Goal: Task Accomplishment & Management: Use online tool/utility

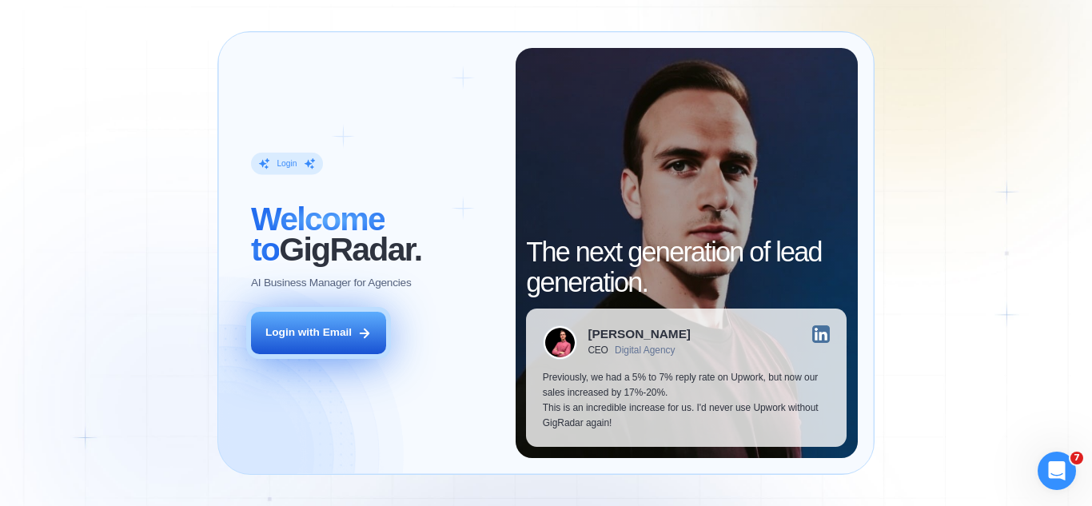
click at [370, 330] on icon at bounding box center [364, 333] width 14 height 14
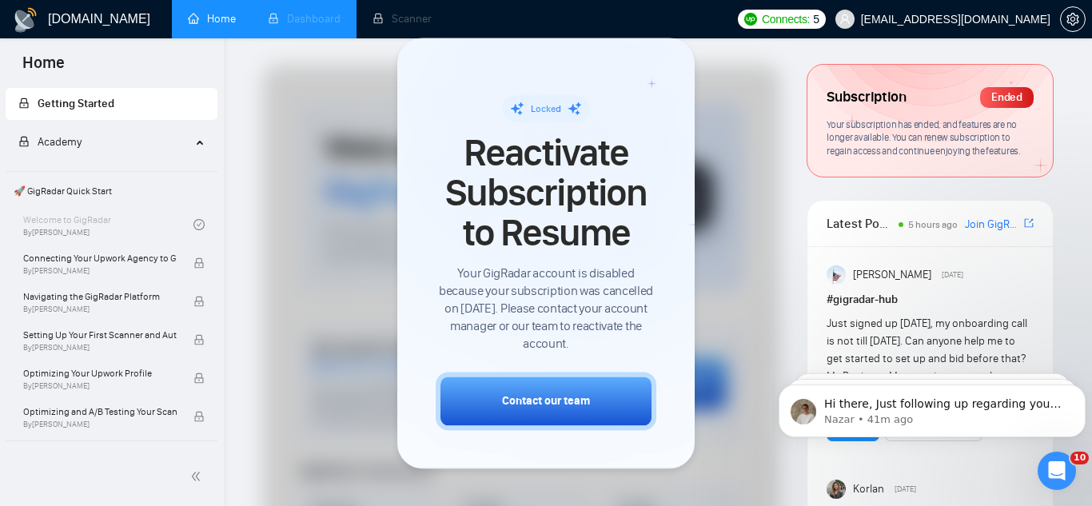
click at [294, 24] on li "Dashboard" at bounding box center [304, 19] width 105 height 38
click at [984, 408] on p "Hi there, Just following up regarding your recent request. Is there anything el…" at bounding box center [944, 405] width 241 height 16
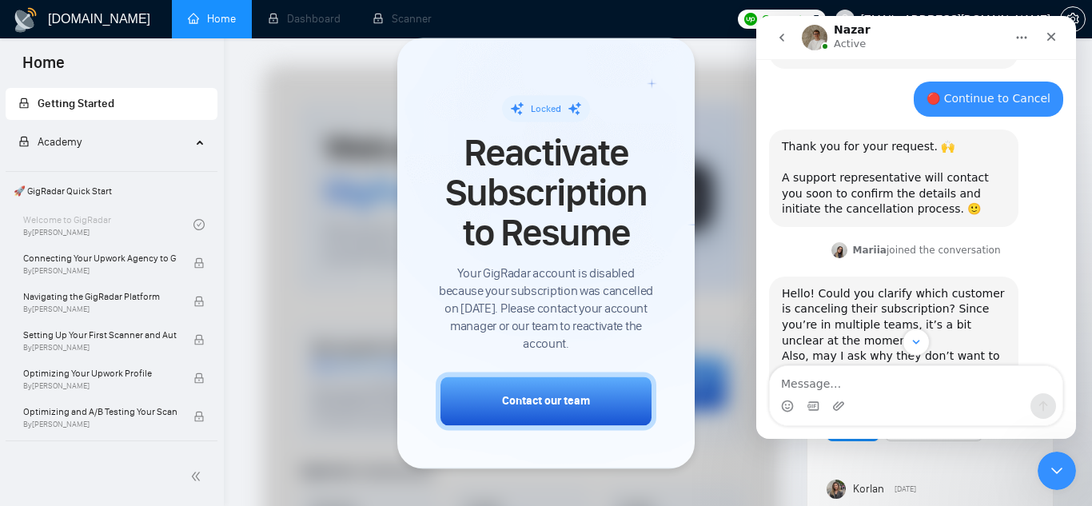
scroll to position [1583, 0]
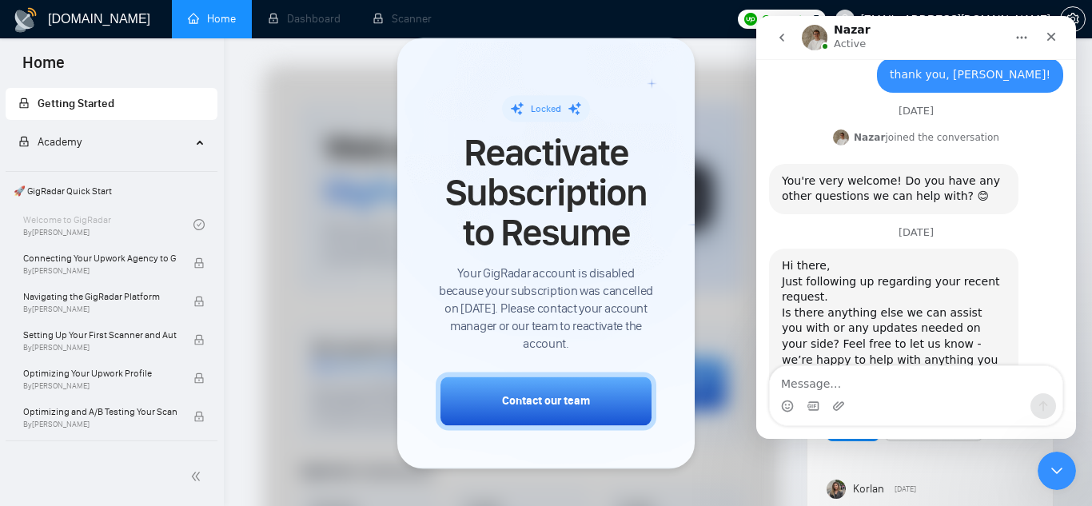
click at [776, 38] on icon "go back" at bounding box center [782, 37] width 13 height 13
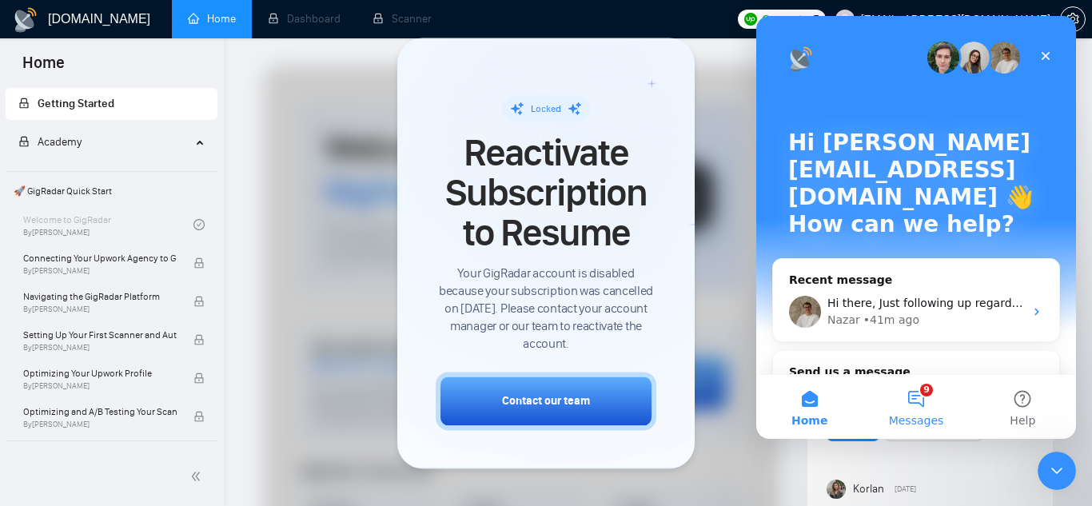
click at [916, 397] on button "9 Messages" at bounding box center [916, 407] width 106 height 64
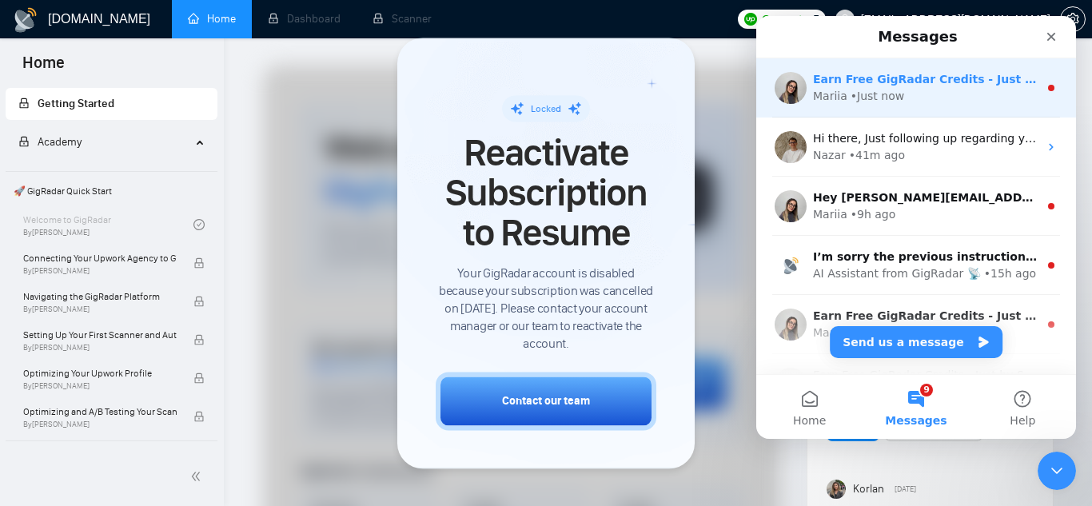
click at [894, 105] on div "Earn Free GigRadar Credits - Just by Sharing Your Story! 💬 Want more credits fo…" at bounding box center [916, 87] width 320 height 59
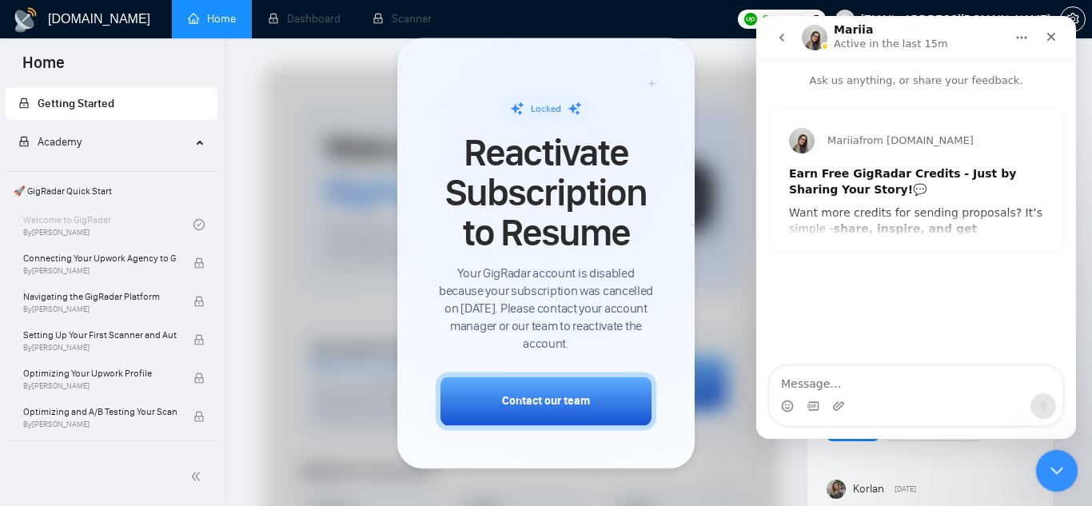
click at [1058, 467] on icon "Close Intercom Messenger" at bounding box center [1054, 468] width 11 height 6
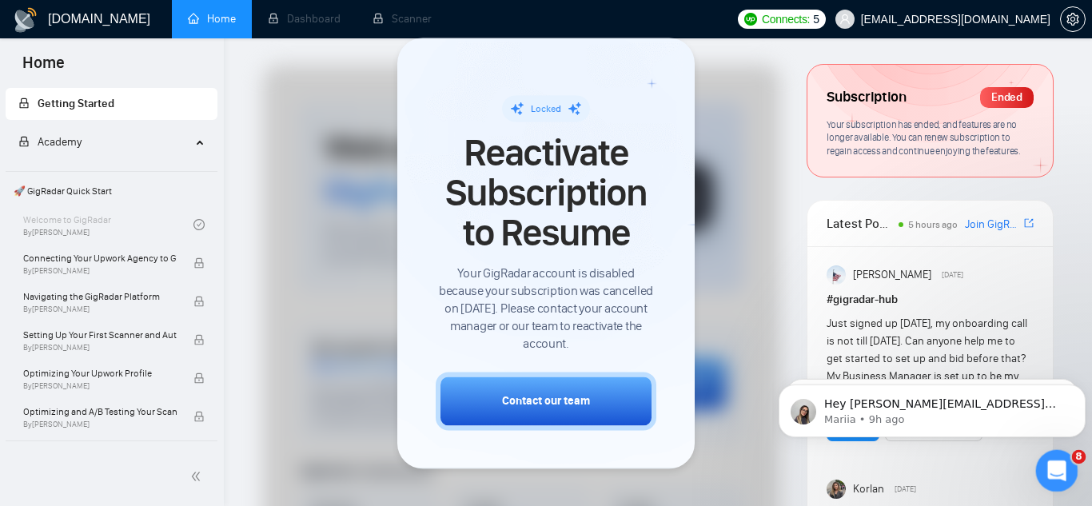
click at [1041, 476] on div "Open Intercom Messenger" at bounding box center [1054, 468] width 53 height 53
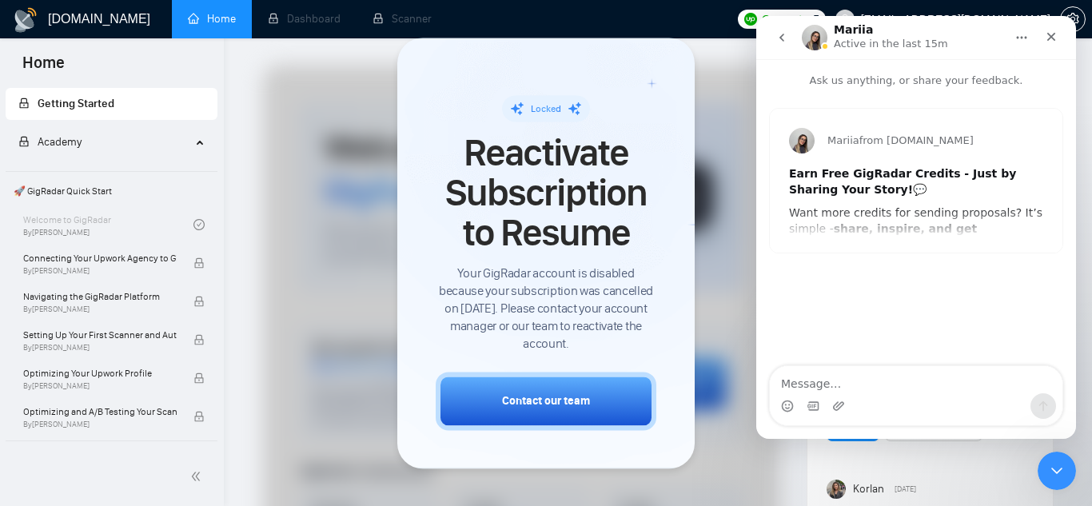
click at [778, 34] on icon "go back" at bounding box center [782, 37] width 13 height 13
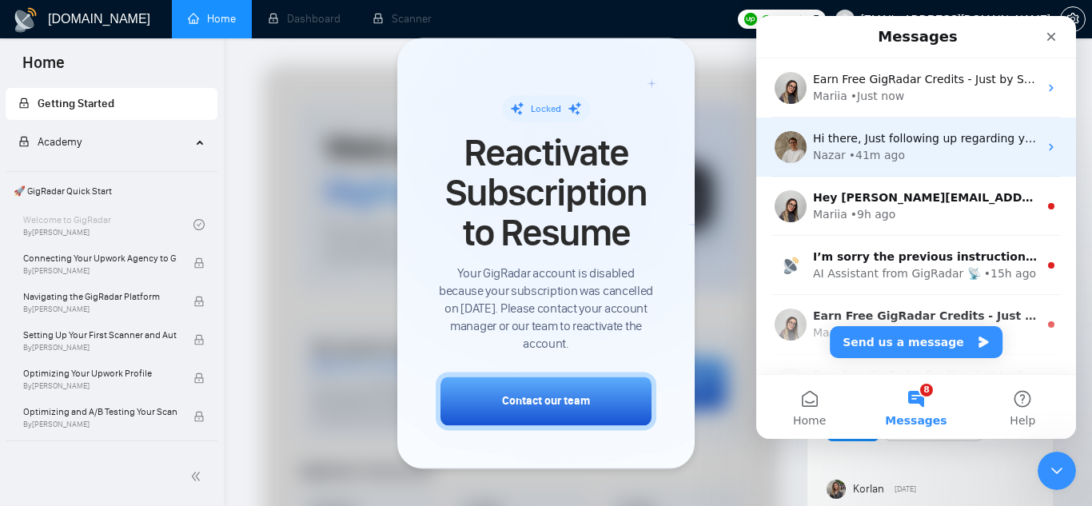
click at [953, 150] on div "Nazar • 41m ago" at bounding box center [925, 155] width 225 height 17
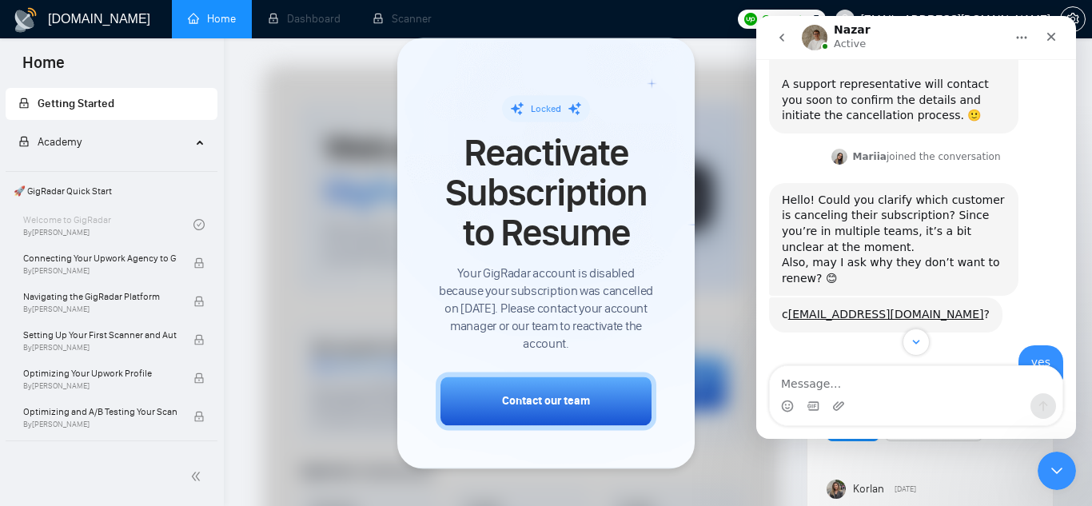
scroll to position [1183, 0]
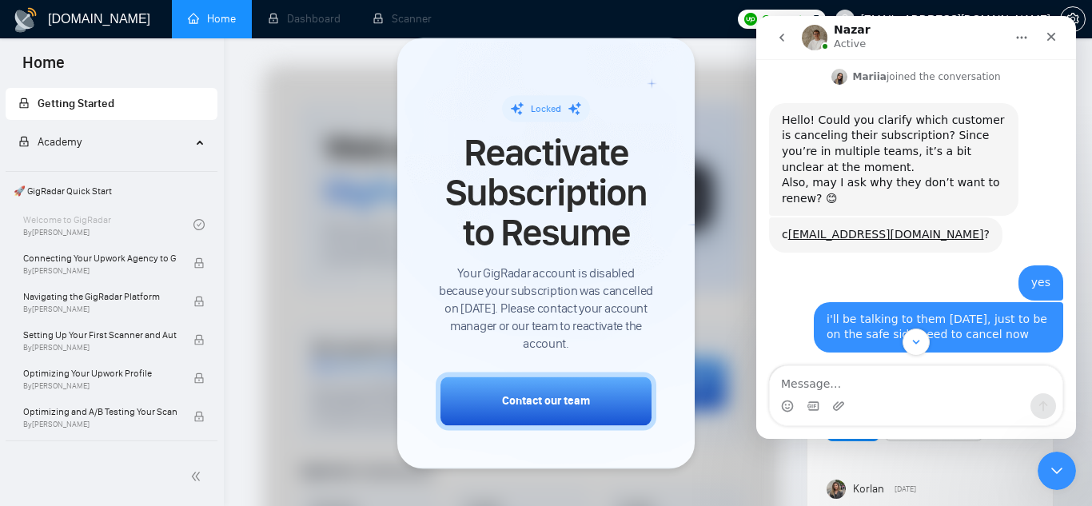
click at [783, 227] on div "c aleb+rikoouu@socialbloom.io ?" at bounding box center [886, 235] width 208 height 16
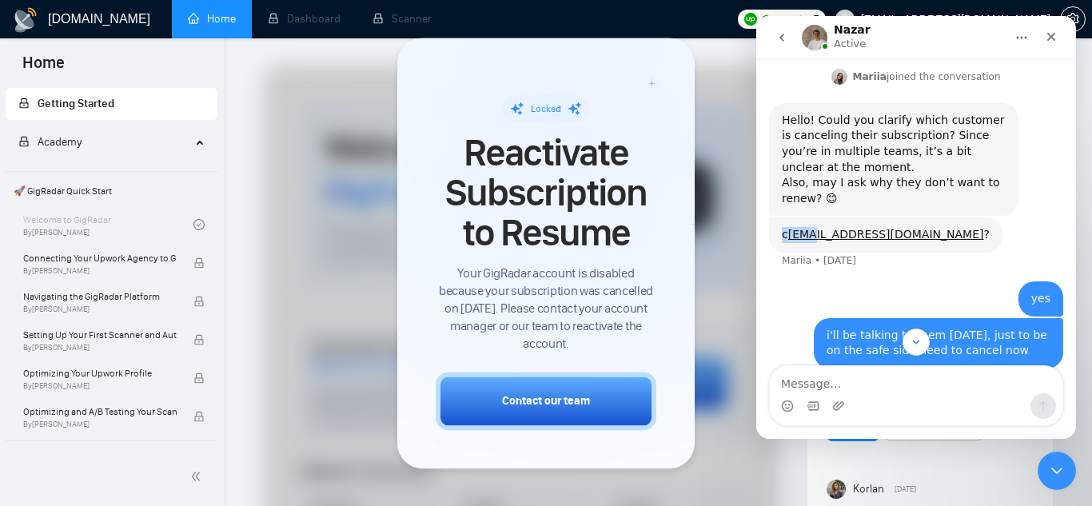
click at [783, 227] on div "c aleb+rikoouu@socialbloom.io ?" at bounding box center [886, 235] width 208 height 16
copy div "c aleb+rikoouu@socialbloom.io ?"
click at [844, 385] on textarea "Message…" at bounding box center [916, 379] width 293 height 27
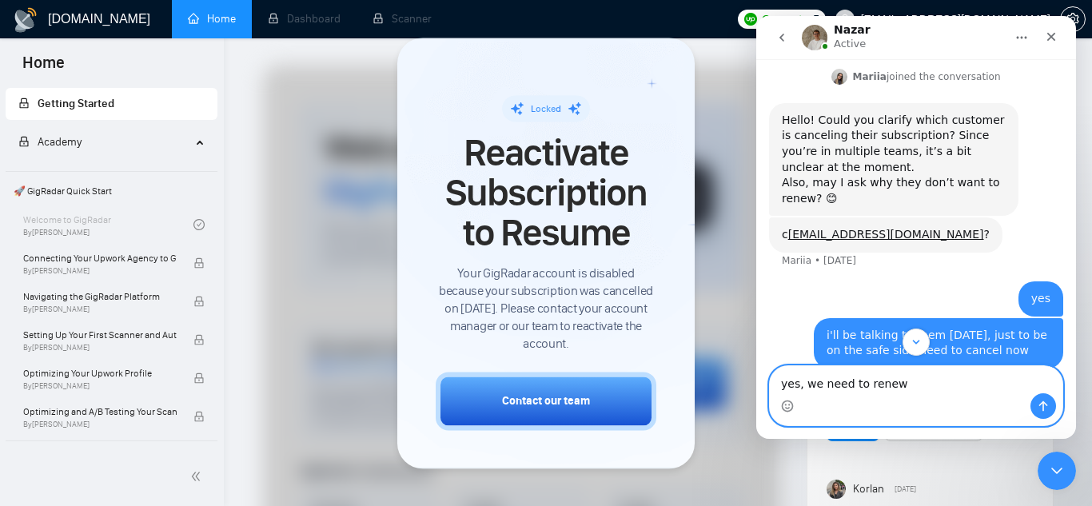
paste textarea "caleb+rikoouu@socialbloom.io ?"
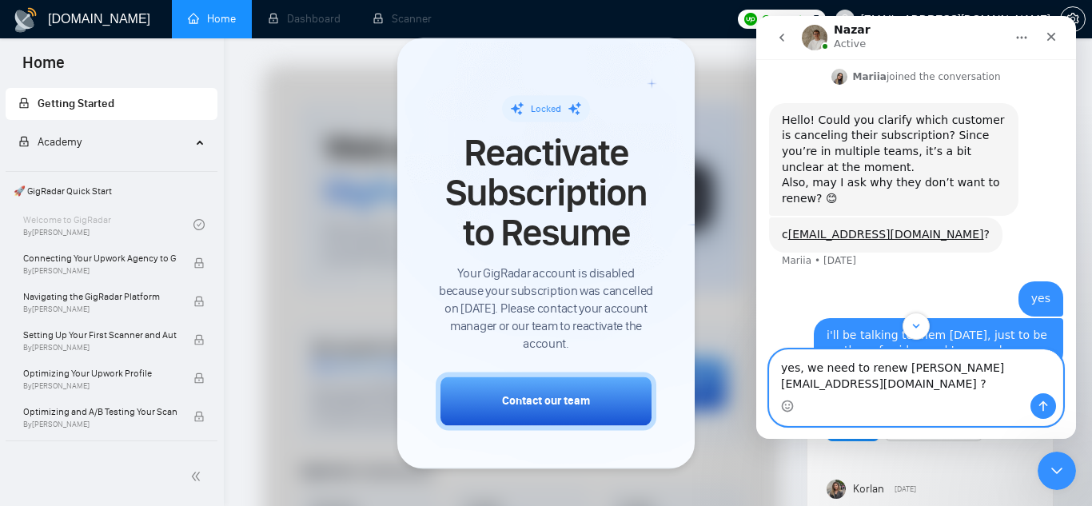
scroll to position [0, 0]
type textarea "yes, we need to renew caleb+rikoouu@socialbloom.io please"
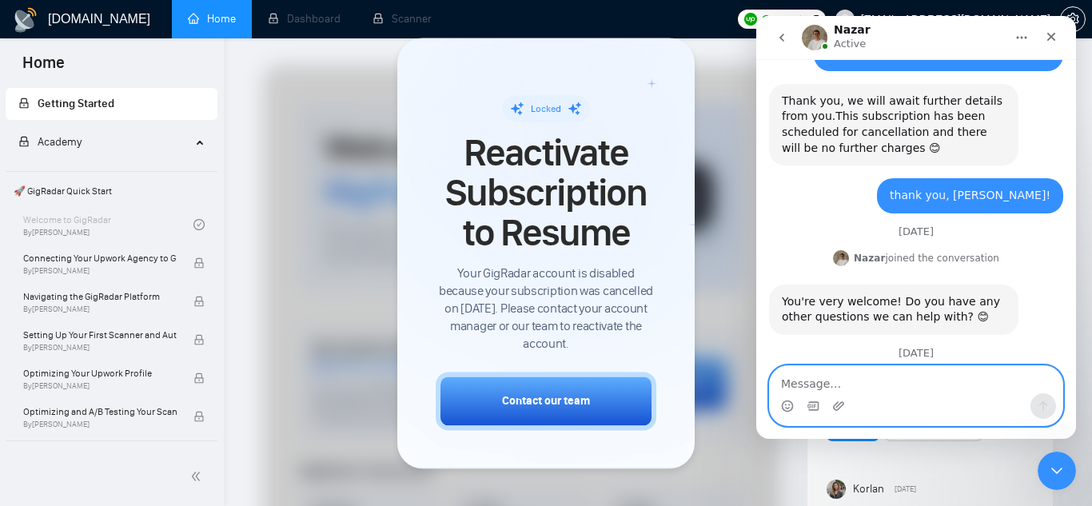
scroll to position [1663, 0]
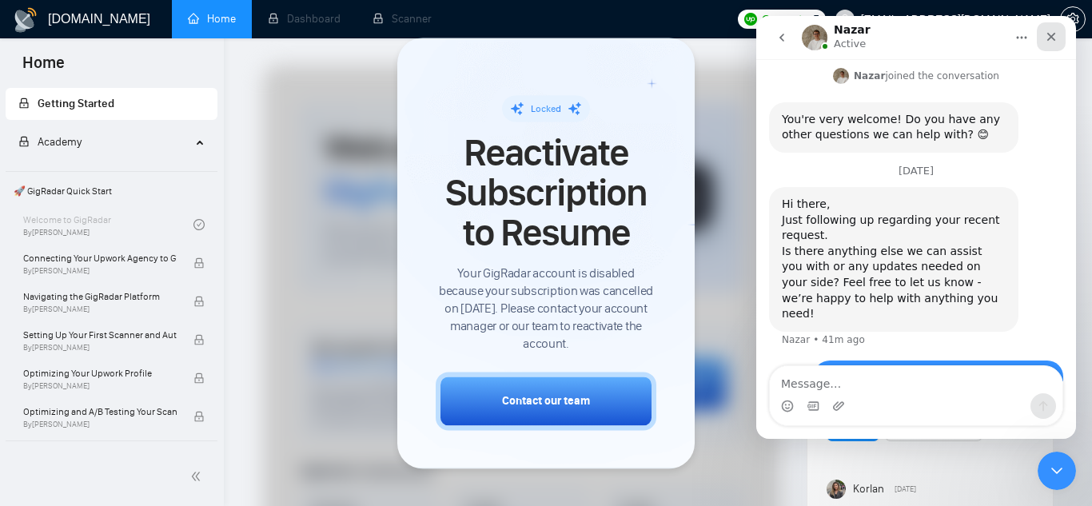
click at [1056, 37] on icon "Close" at bounding box center [1051, 36] width 13 height 13
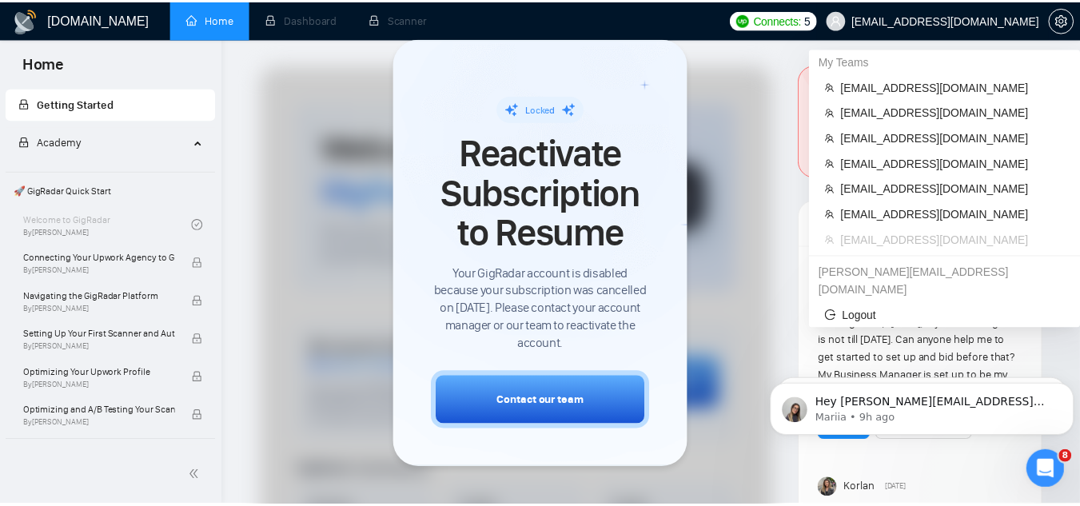
scroll to position [0, 0]
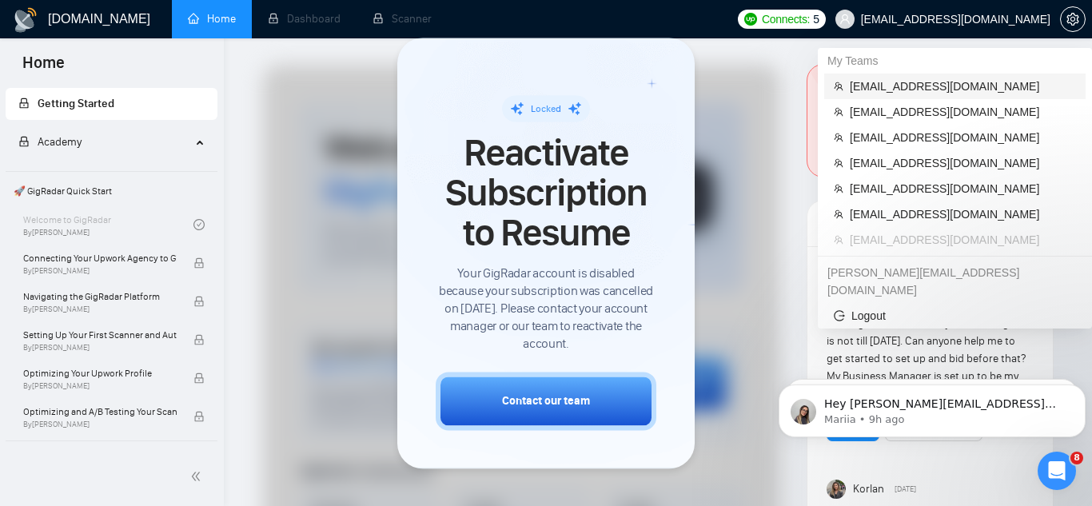
click at [961, 82] on span "jp@technopath.co" at bounding box center [963, 87] width 226 height 18
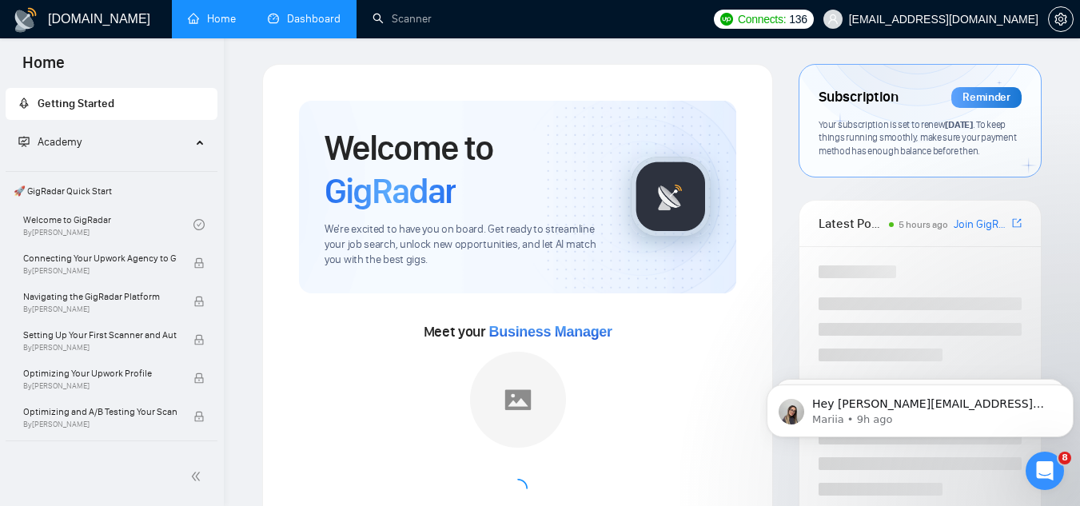
click at [297, 14] on link "Dashboard" at bounding box center [304, 19] width 73 height 14
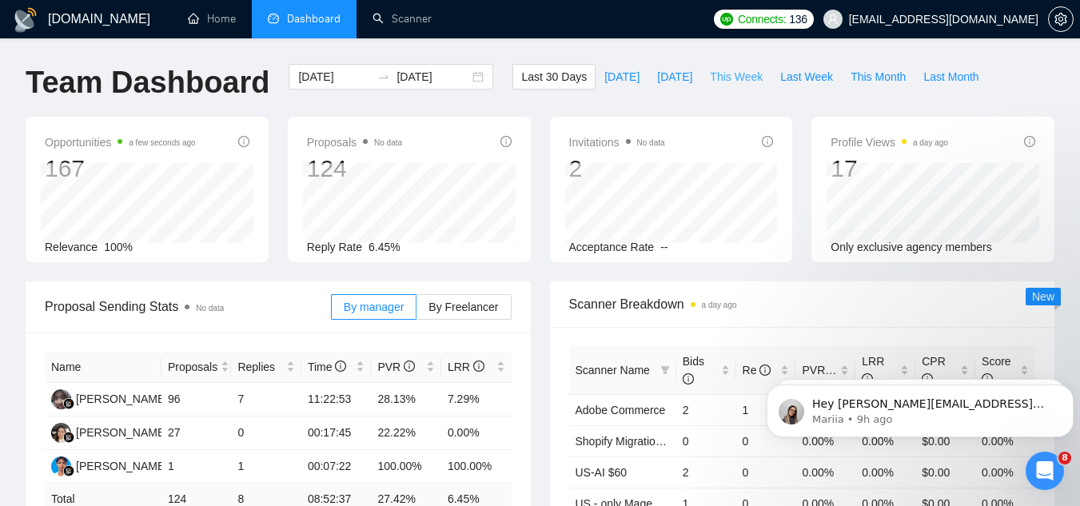
click at [740, 84] on span "This Week" at bounding box center [736, 77] width 53 height 18
type input "2025-08-25"
type input "2025-08-31"
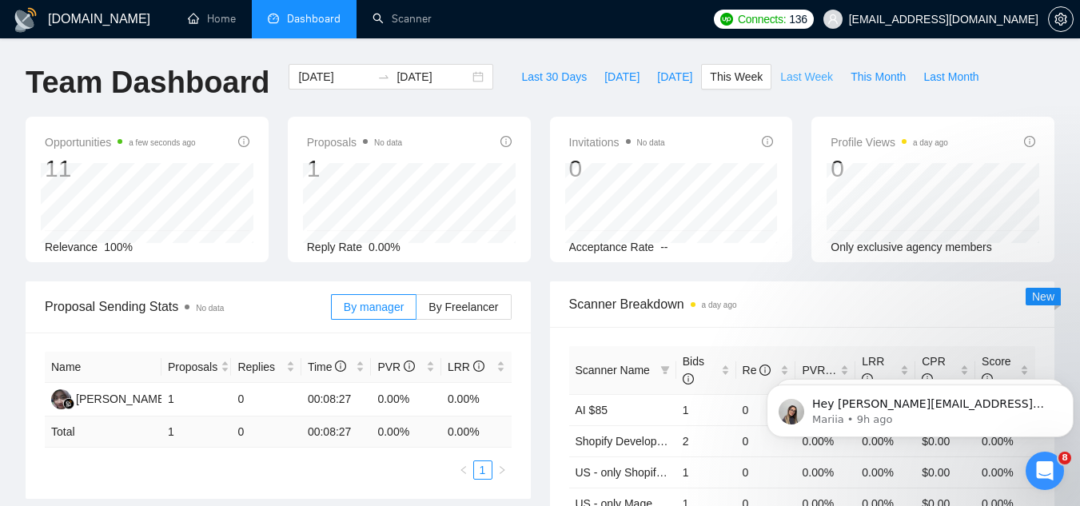
click at [780, 71] on span "Last Week" at bounding box center [806, 77] width 53 height 18
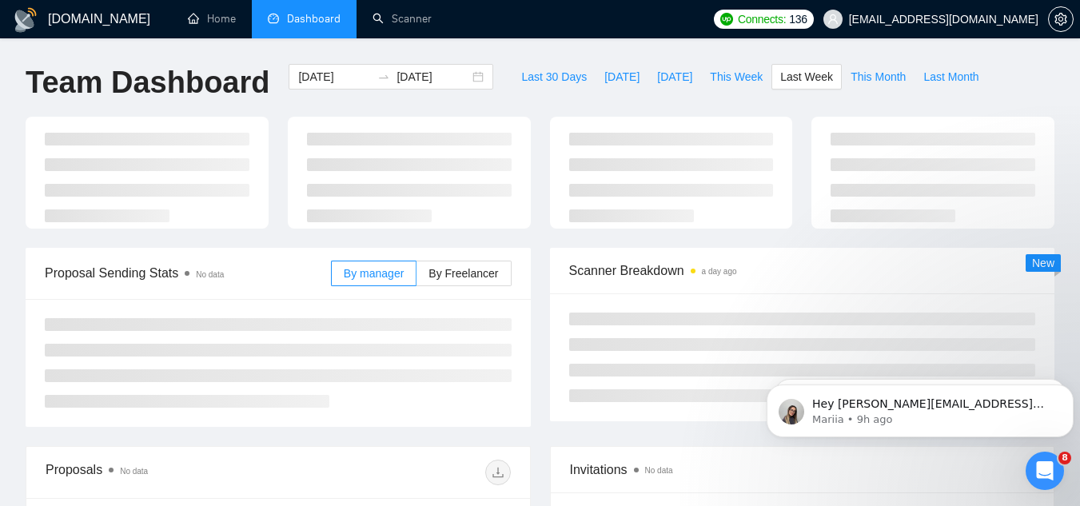
type input "2025-08-18"
type input "2025-08-24"
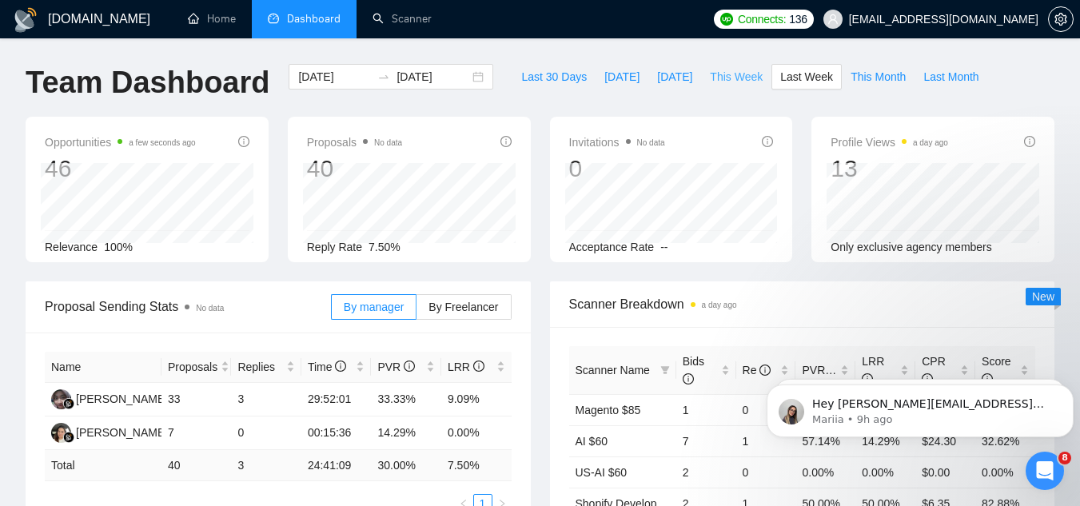
click at [715, 71] on span "This Week" at bounding box center [736, 77] width 53 height 18
type input "2025-08-25"
type input "2025-08-31"
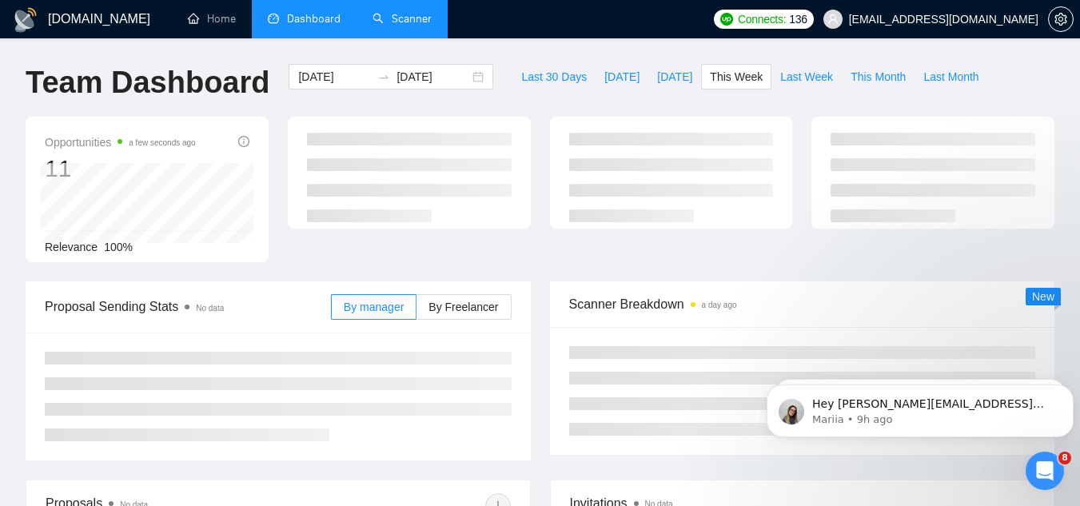
click at [406, 18] on link "Scanner" at bounding box center [402, 19] width 59 height 14
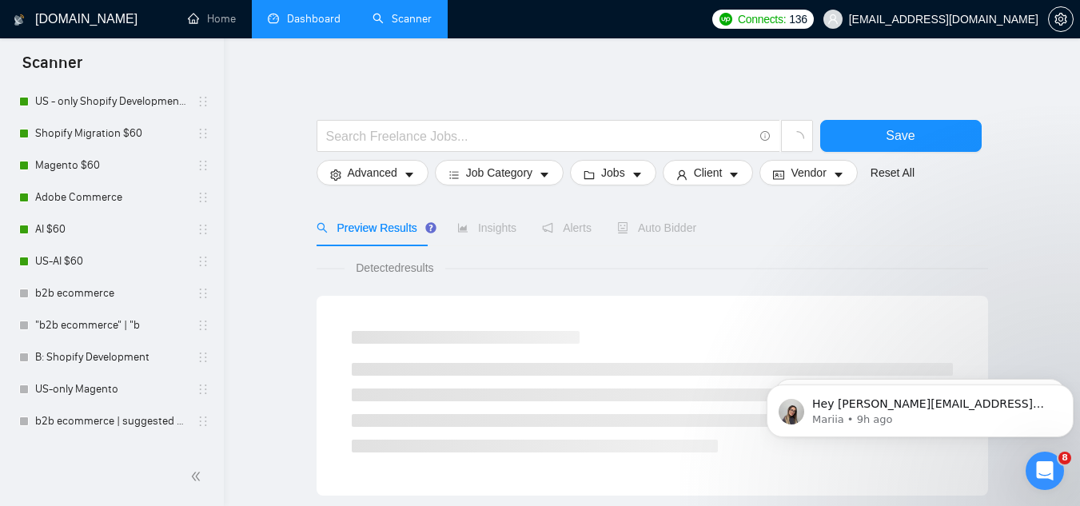
scroll to position [400, 0]
click at [113, 226] on link "AI $60" at bounding box center [111, 228] width 152 height 32
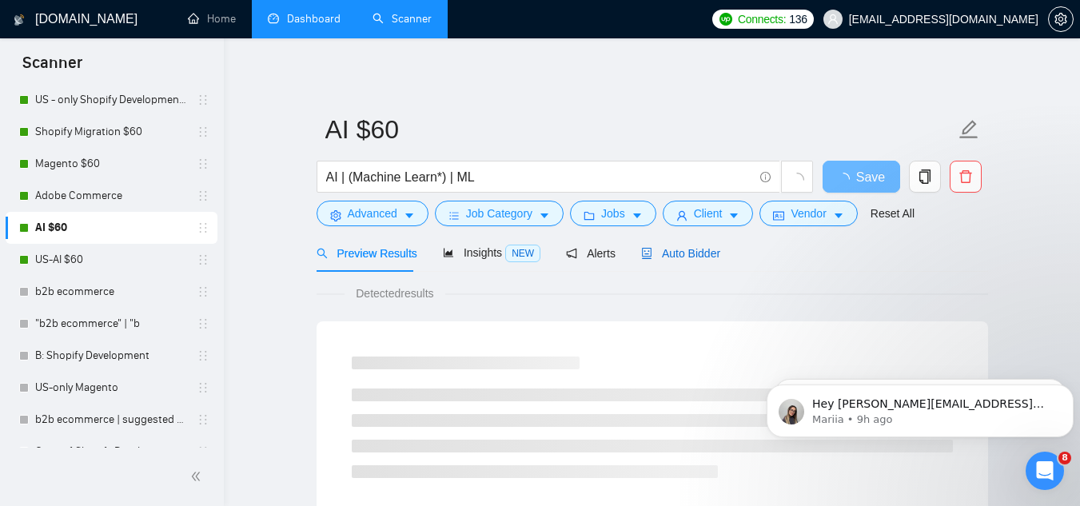
click at [683, 253] on span "Auto Bidder" at bounding box center [680, 253] width 79 height 13
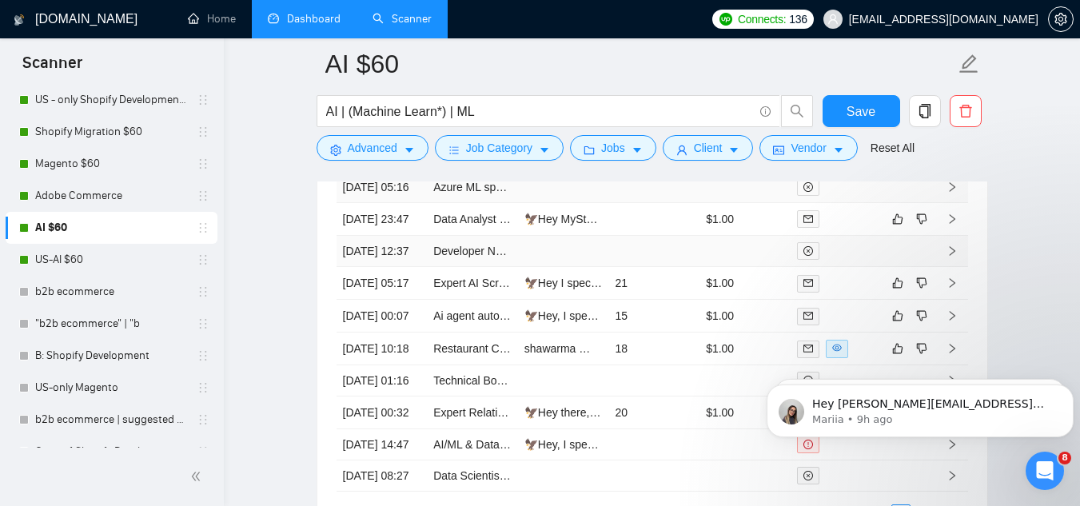
scroll to position [4158, 0]
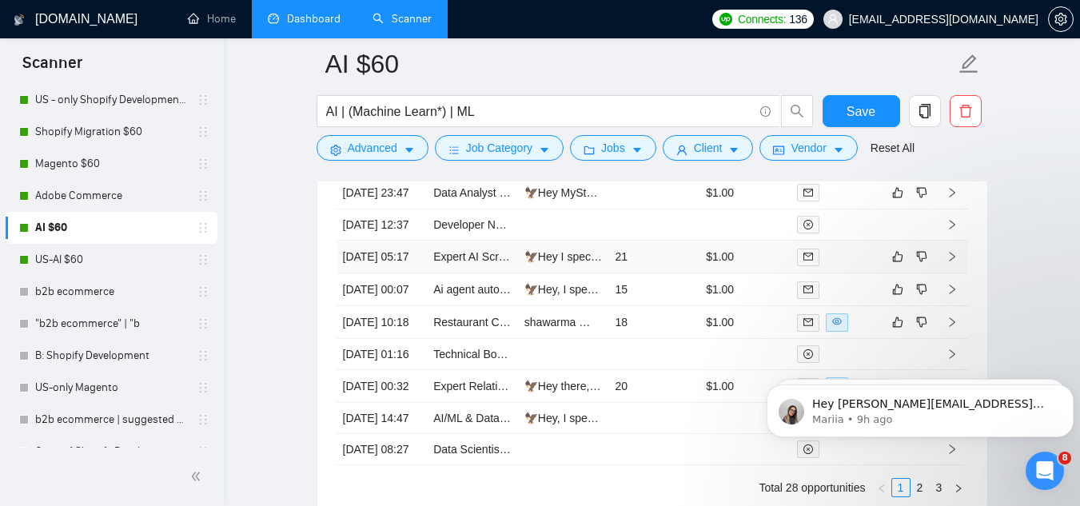
click at [553, 273] on td "🦅Hey I specialize in developing and optimizing AI scripts. I recently delivered…" at bounding box center [563, 257] width 91 height 33
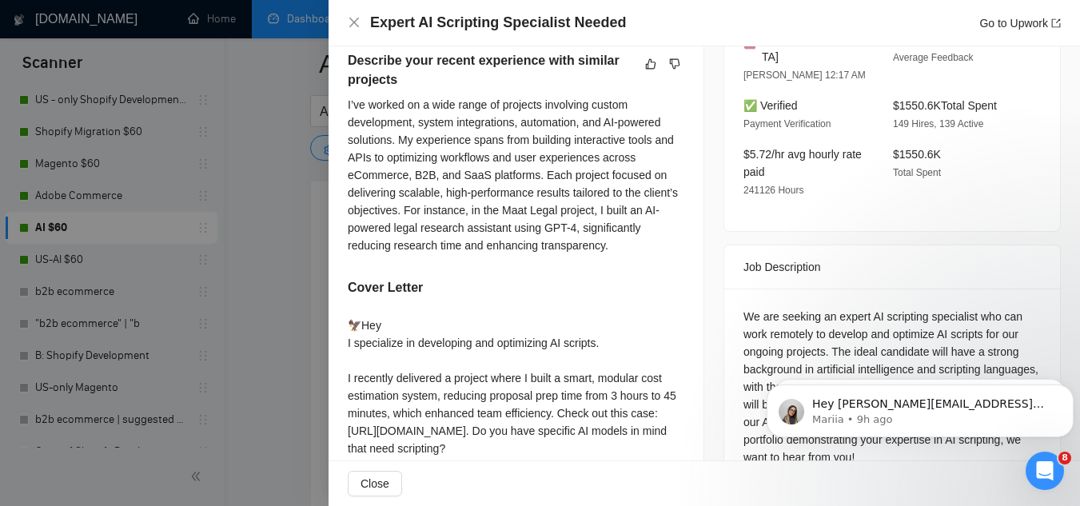
scroll to position [480, 0]
